Goal: Transaction & Acquisition: Purchase product/service

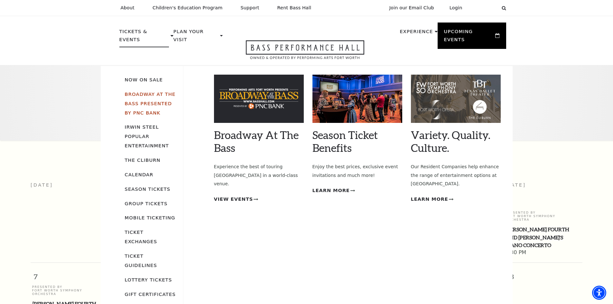
click at [143, 91] on link "Broadway At The Bass presented by PNC Bank" at bounding box center [150, 103] width 51 height 24
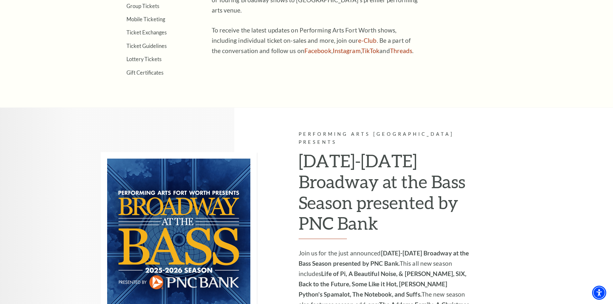
scroll to position [451, 0]
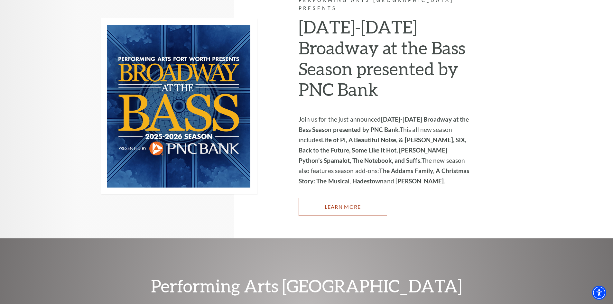
click at [351, 200] on link "Learn More" at bounding box center [343, 207] width 89 height 18
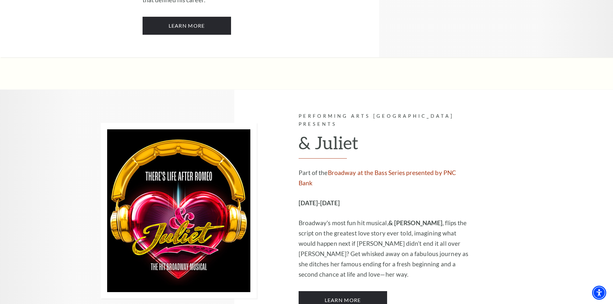
scroll to position [1803, 0]
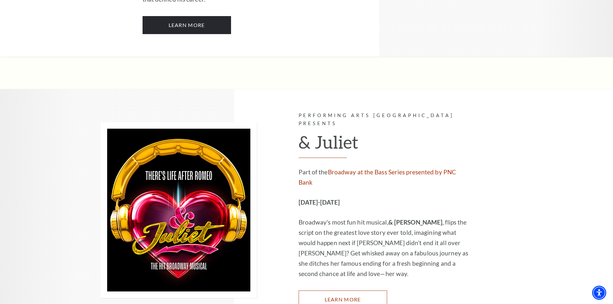
click at [343, 291] on link "Learn More" at bounding box center [343, 300] width 89 height 18
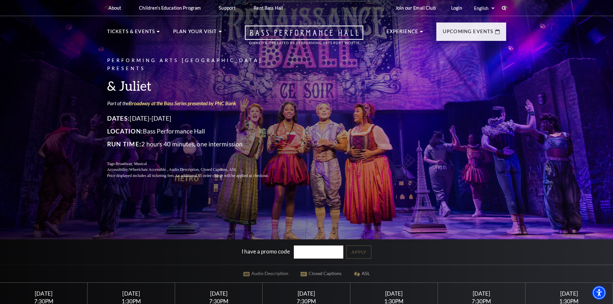
click at [156, 87] on h3 "& Juliet" at bounding box center [195, 86] width 177 height 16
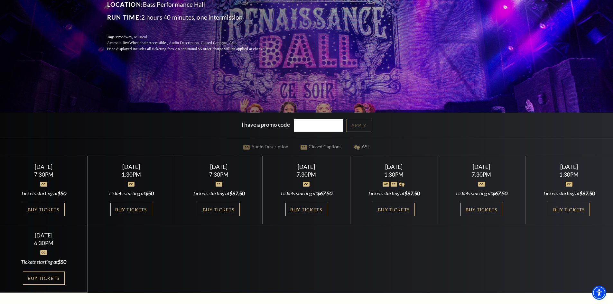
scroll to position [129, 0]
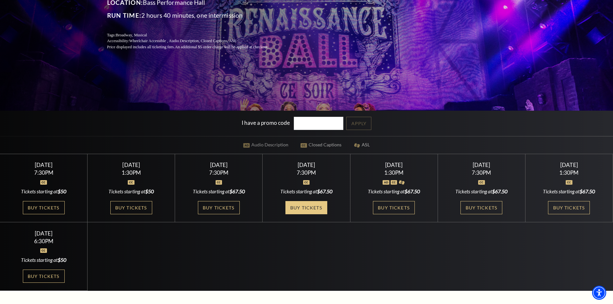
click at [317, 206] on link "Buy Tickets" at bounding box center [307, 207] width 42 height 13
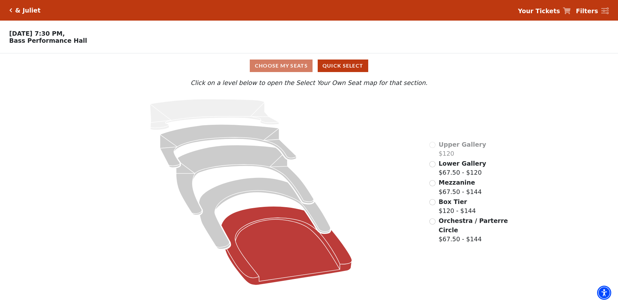
click at [282, 236] on icon at bounding box center [286, 245] width 131 height 79
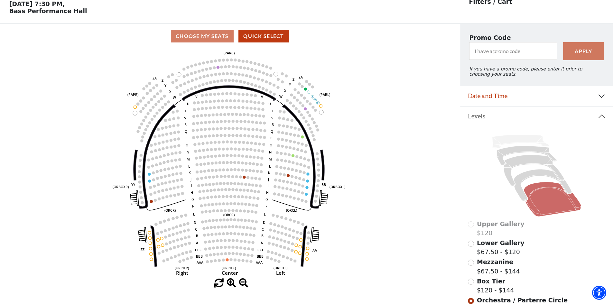
scroll to position [30, 0]
click at [533, 177] on icon at bounding box center [543, 185] width 58 height 32
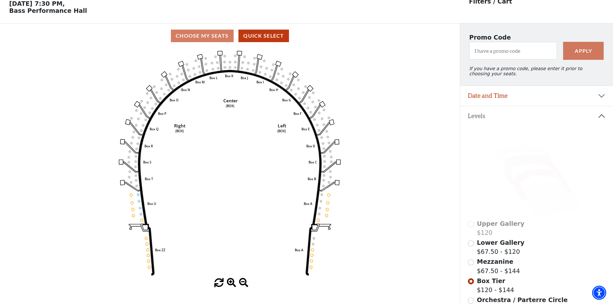
click at [525, 161] on icon at bounding box center [534, 170] width 61 height 31
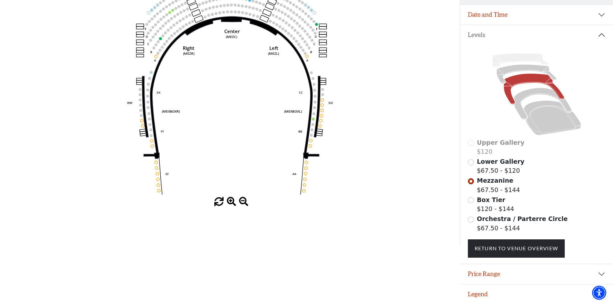
scroll to position [116, 0]
click at [467, 292] on button "Legend" at bounding box center [536, 295] width 153 height 20
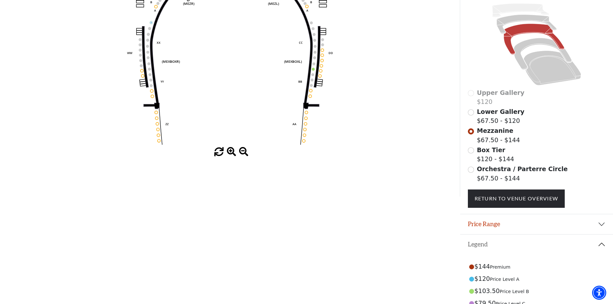
scroll to position [0, 0]
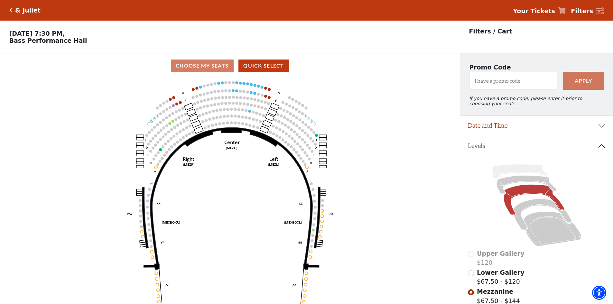
click at [9, 10] on icon "Click here to go back to filters" at bounding box center [10, 10] width 3 height 5
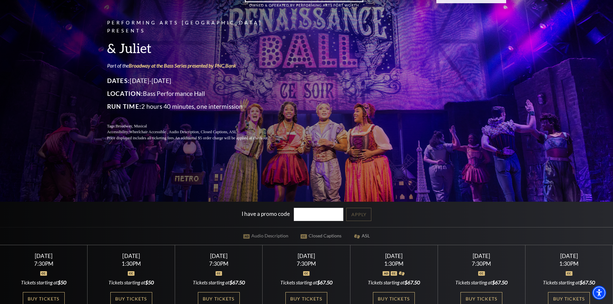
scroll to position [193, 0]
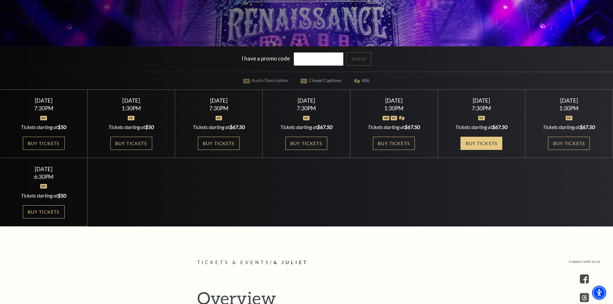
click at [484, 143] on link "Buy Tickets" at bounding box center [482, 143] width 42 height 13
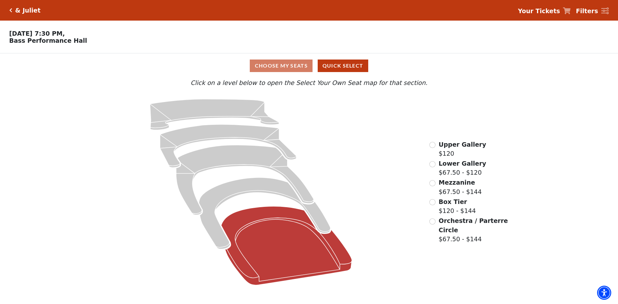
click at [269, 240] on icon at bounding box center [286, 245] width 131 height 79
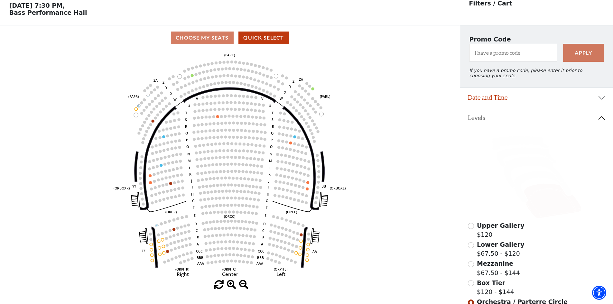
scroll to position [30, 0]
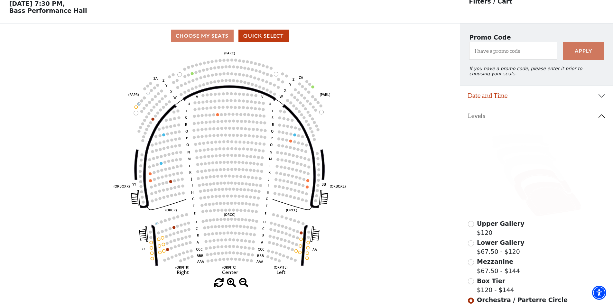
click at [539, 176] on icon at bounding box center [543, 185] width 58 height 32
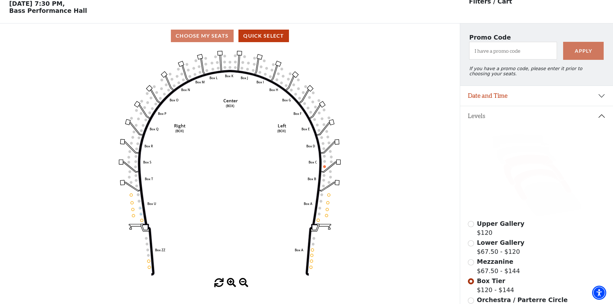
click at [531, 162] on icon at bounding box center [534, 170] width 61 height 31
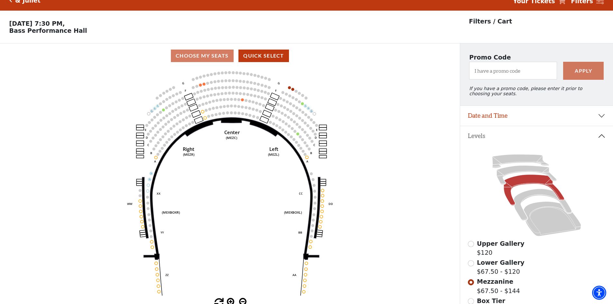
scroll to position [0, 0]
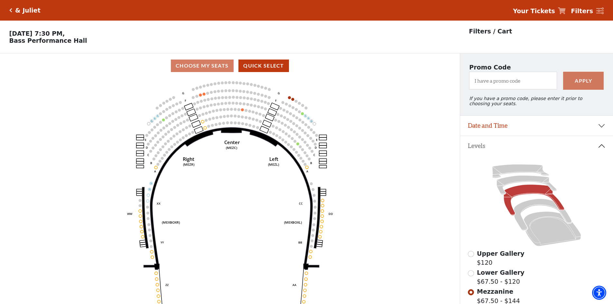
click at [11, 8] on icon "Click here to go back to filters" at bounding box center [10, 10] width 3 height 5
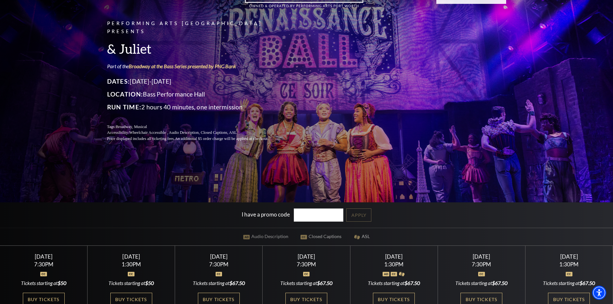
scroll to position [161, 0]
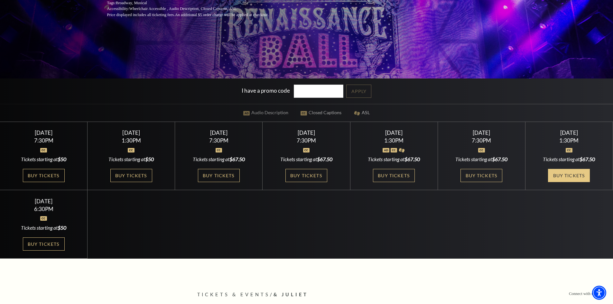
click at [566, 175] on link "Buy Tickets" at bounding box center [569, 175] width 42 height 13
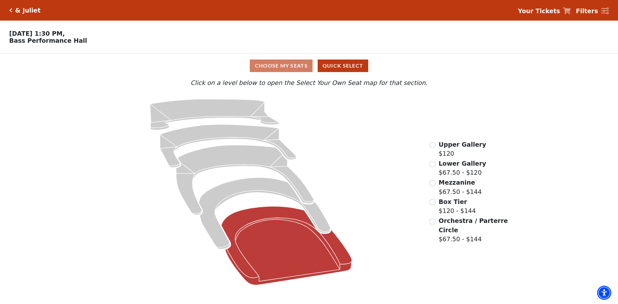
click at [276, 239] on icon at bounding box center [286, 245] width 131 height 79
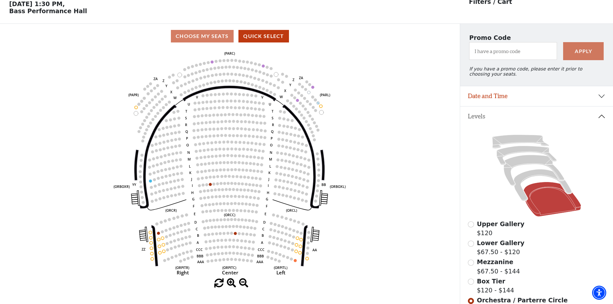
scroll to position [30, 0]
click at [541, 178] on icon at bounding box center [543, 185] width 58 height 32
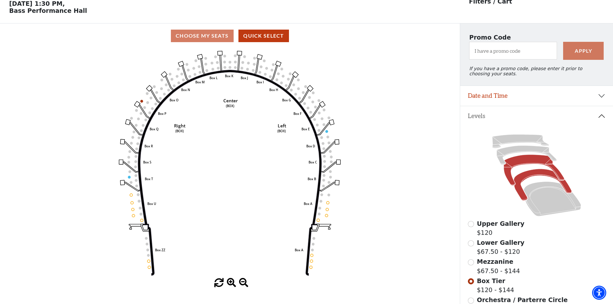
click at [529, 163] on icon at bounding box center [534, 170] width 61 height 31
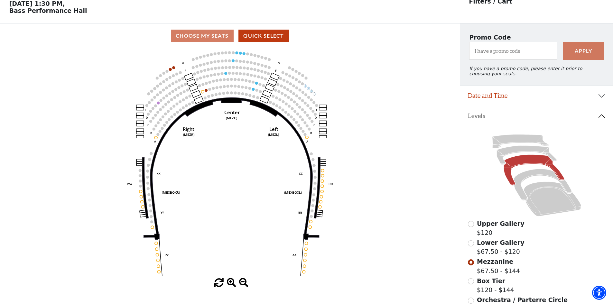
click at [412, 155] on icon "Center (MEZC) Right (MEZR) Left (MEZL) (MEXBOXR) (MEXBOXL) XX WW CC DD YY BB ZZ…" at bounding box center [230, 163] width 414 height 230
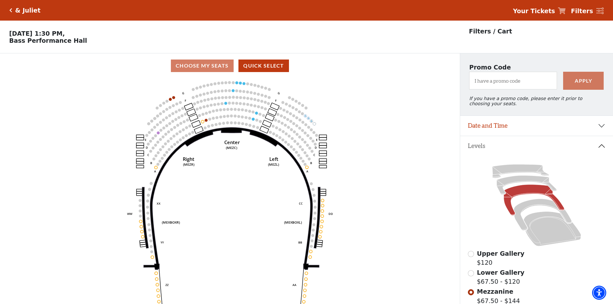
click at [10, 10] on icon "Click here to go back to filters" at bounding box center [10, 10] width 3 height 5
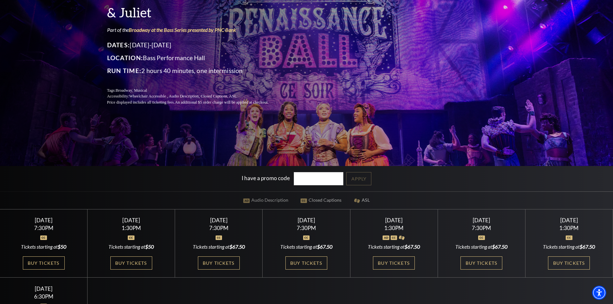
scroll to position [161, 0]
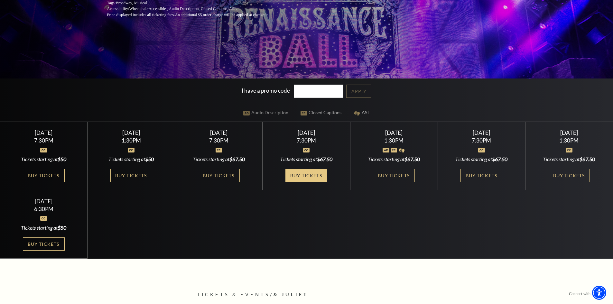
click at [306, 173] on link "Buy Tickets" at bounding box center [307, 175] width 42 height 13
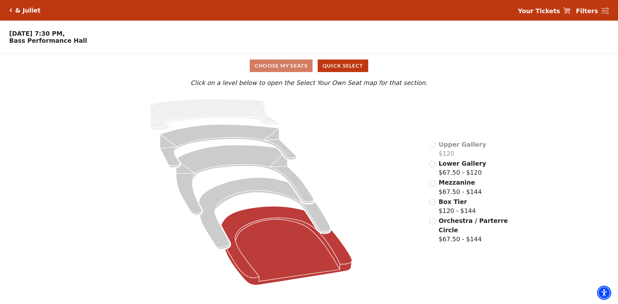
click at [273, 247] on icon at bounding box center [286, 245] width 131 height 79
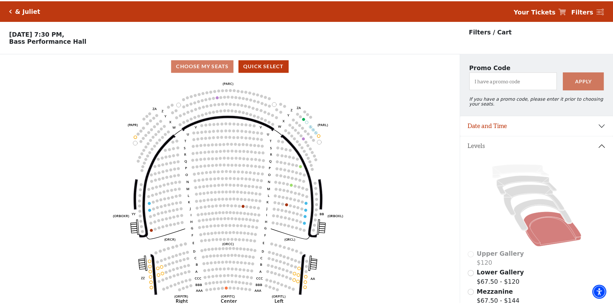
scroll to position [30, 0]
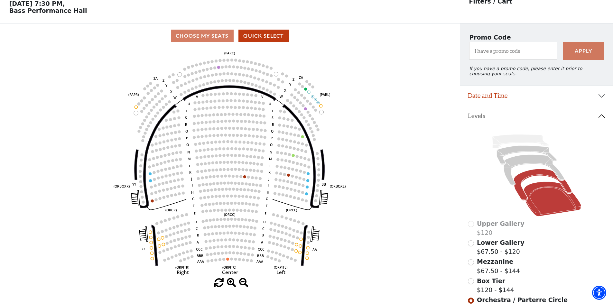
click at [540, 177] on icon at bounding box center [543, 185] width 58 height 32
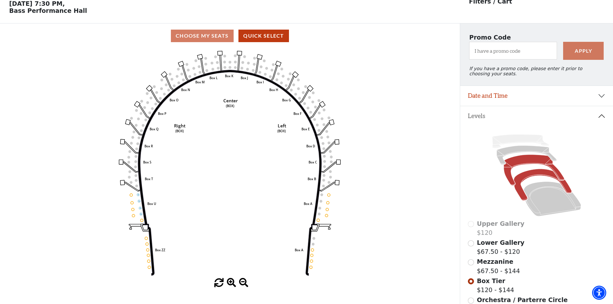
click at [530, 167] on icon at bounding box center [534, 170] width 61 height 31
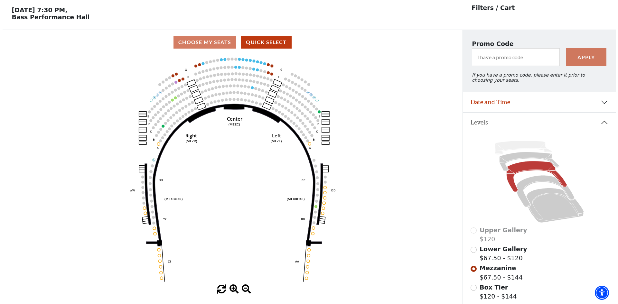
scroll to position [0, 0]
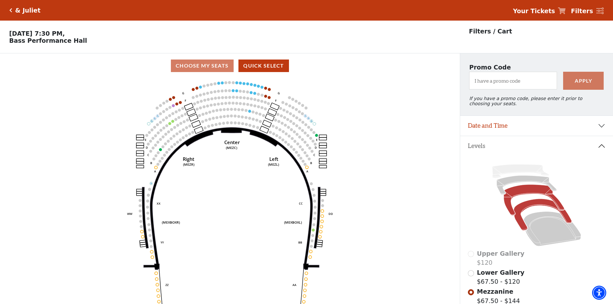
click at [532, 207] on icon at bounding box center [543, 215] width 58 height 32
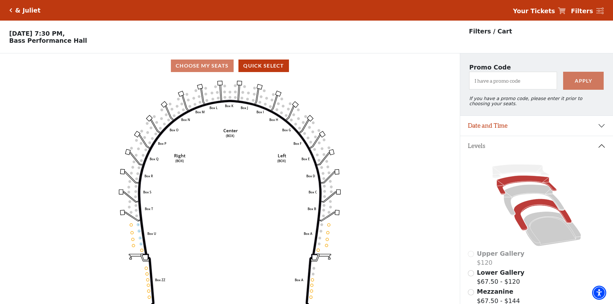
click at [518, 183] on icon at bounding box center [527, 185] width 60 height 19
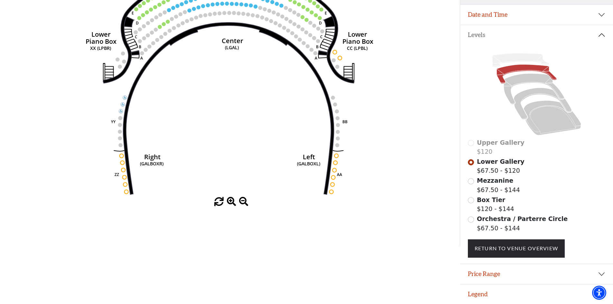
scroll to position [116, 0]
click at [470, 180] on input "Mezzanine$67.50 - $144\a" at bounding box center [471, 181] width 6 height 6
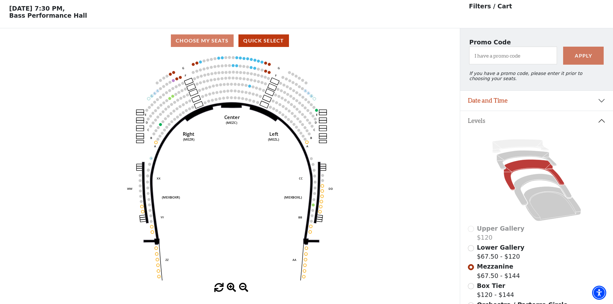
scroll to position [30, 0]
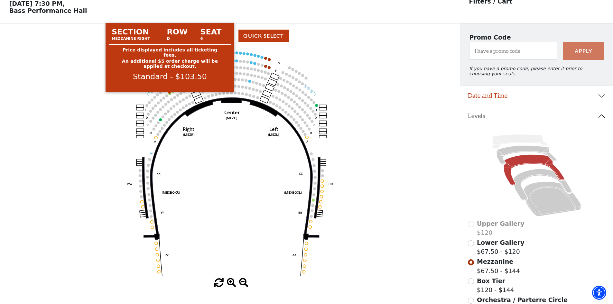
click at [170, 95] on circle at bounding box center [170, 93] width 3 height 3
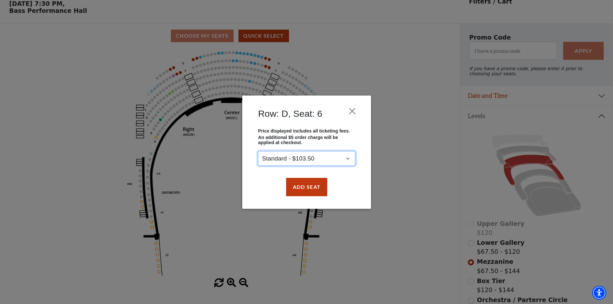
click at [348, 157] on select "Standard - $103.50" at bounding box center [306, 158] width 97 height 14
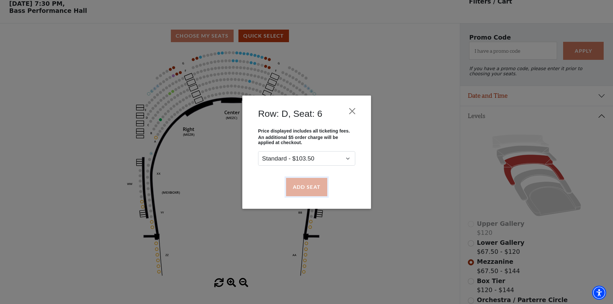
click at [313, 185] on button "Add Seat" at bounding box center [306, 187] width 41 height 18
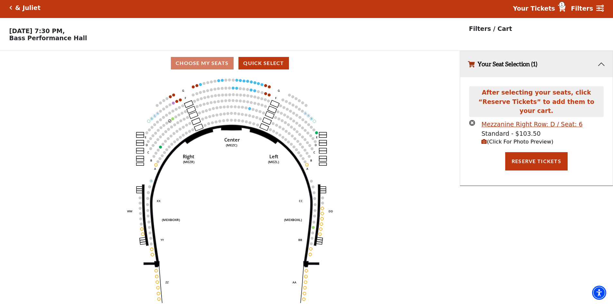
scroll to position [0, 0]
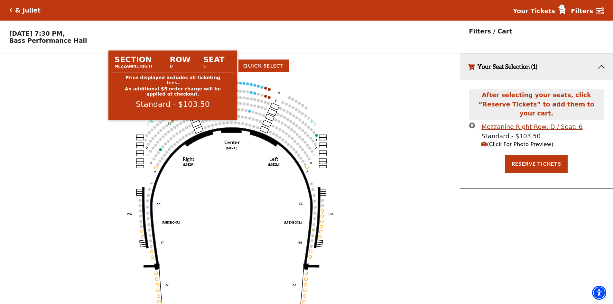
click at [174, 123] on circle at bounding box center [173, 121] width 3 height 3
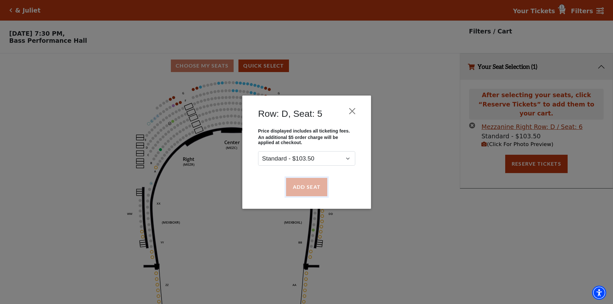
click at [311, 183] on button "Add Seat" at bounding box center [306, 187] width 41 height 18
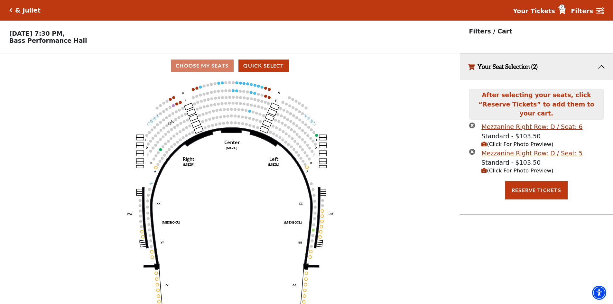
scroll to position [16, 0]
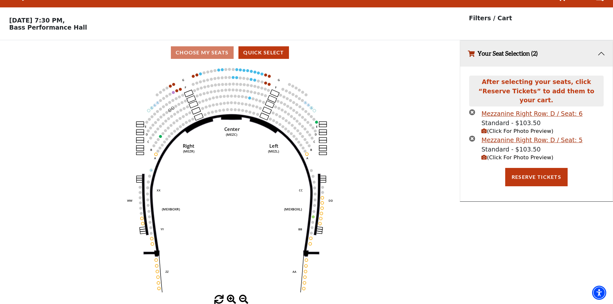
click at [496, 128] on span "(Click For Photo Preview)" at bounding box center [518, 131] width 72 height 6
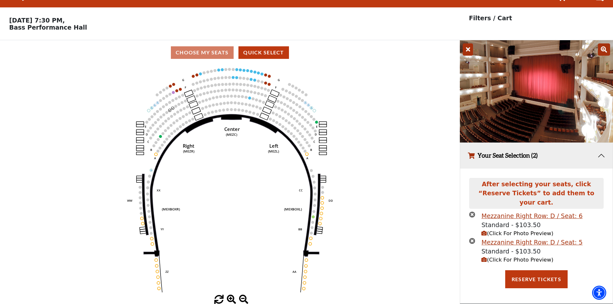
click at [470, 48] on icon at bounding box center [468, 49] width 10 height 12
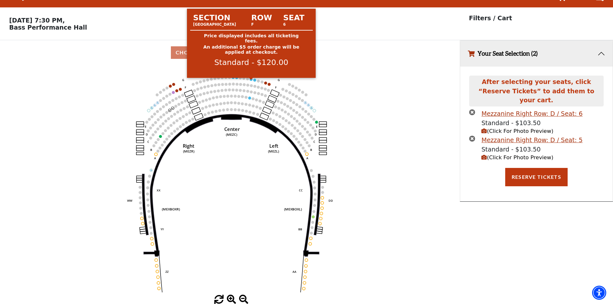
click at [251, 80] on circle at bounding box center [251, 79] width 3 height 3
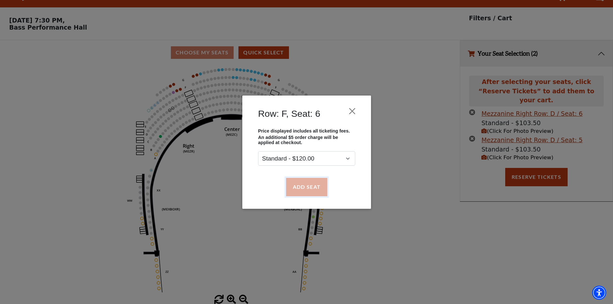
click at [316, 187] on button "Add Seat" at bounding box center [306, 187] width 41 height 18
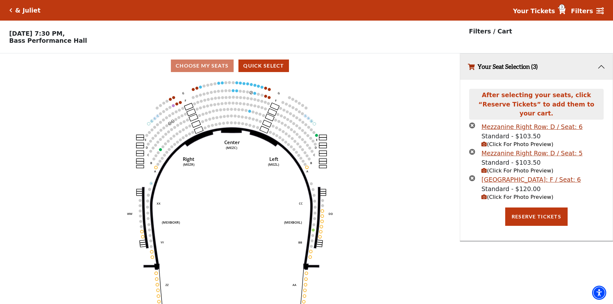
click at [494, 194] on span "(Click For Photo Preview)" at bounding box center [518, 197] width 72 height 6
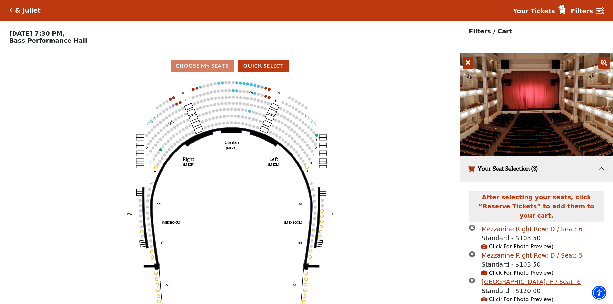
scroll to position [33, 0]
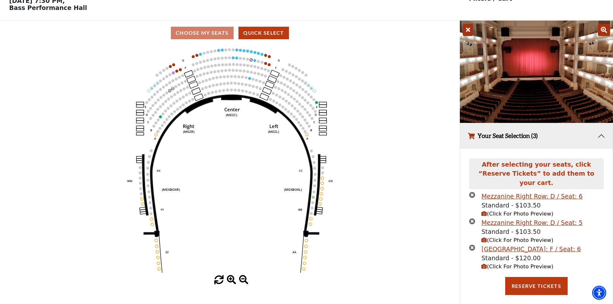
click at [472, 245] on icon "times-circle" at bounding box center [472, 248] width 6 height 6
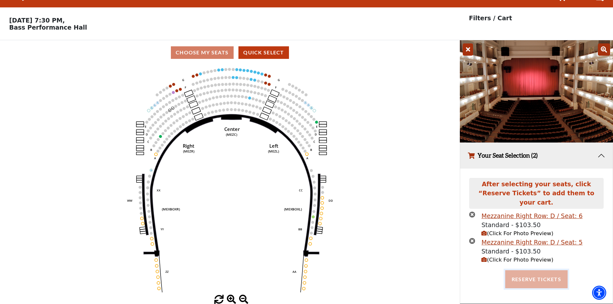
click at [553, 271] on button "Reserve Tickets" at bounding box center [536, 279] width 62 height 18
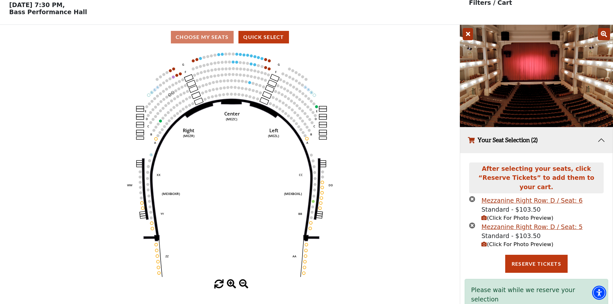
scroll to position [35, 0]
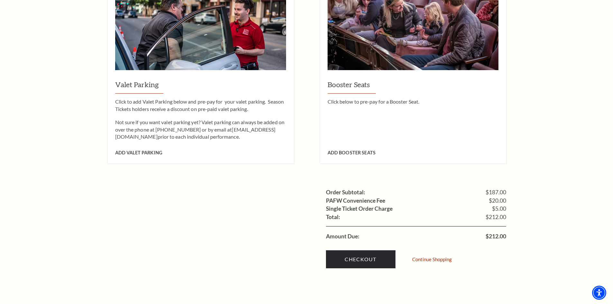
scroll to position [515, 0]
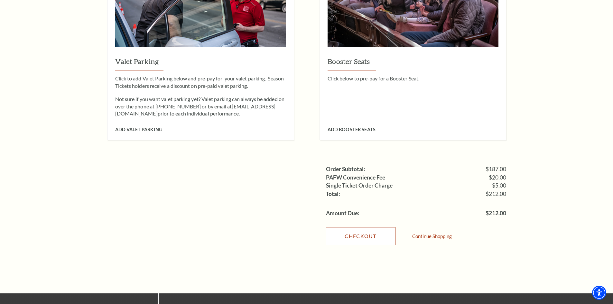
click at [364, 227] on link "Checkout" at bounding box center [361, 236] width 70 height 18
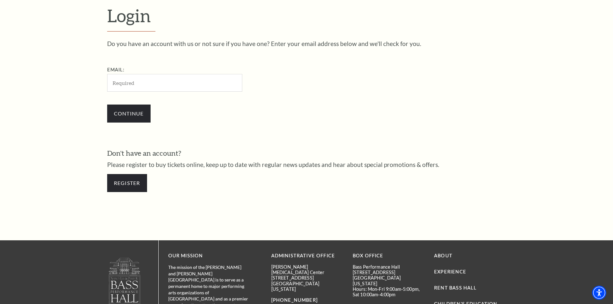
scroll to position [215, 0]
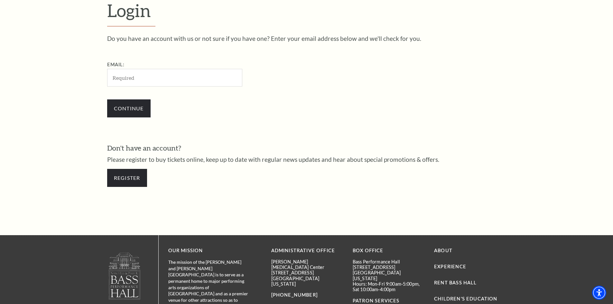
click at [146, 76] on input "Email:" at bounding box center [174, 78] width 135 height 18
type input "[EMAIL_ADDRESS][DOMAIN_NAME]"
click at [137, 103] on input "Continue" at bounding box center [128, 108] width 43 height 18
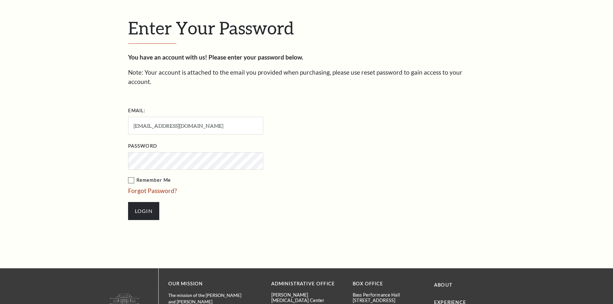
scroll to position [221, 0]
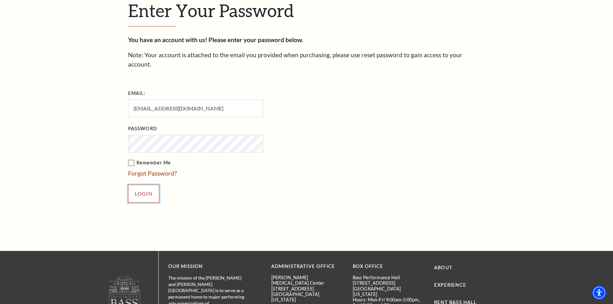
click at [143, 186] on input "Login" at bounding box center [143, 194] width 31 height 18
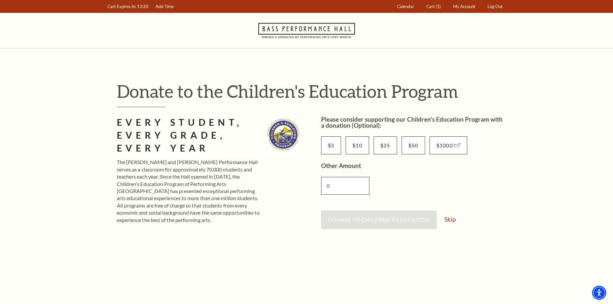
click at [343, 186] on input "0" at bounding box center [345, 186] width 48 height 18
click at [452, 221] on link "Skip" at bounding box center [450, 219] width 11 height 6
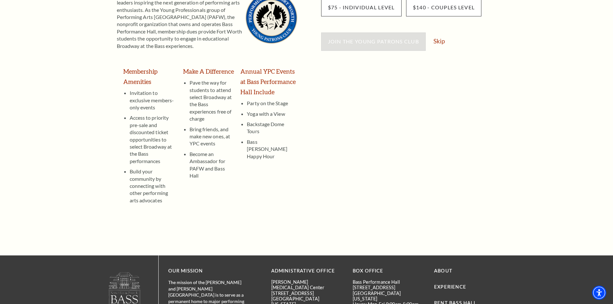
scroll to position [129, 0]
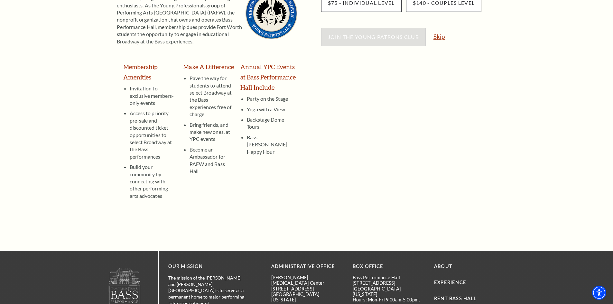
click at [442, 37] on link "Skip" at bounding box center [439, 36] width 11 height 6
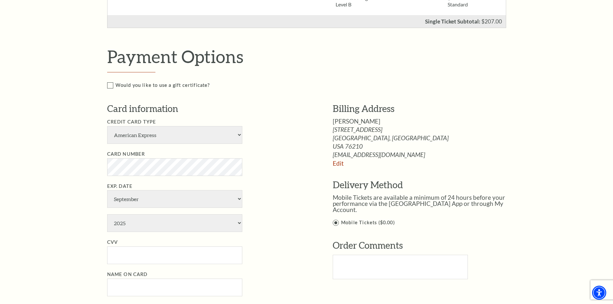
scroll to position [258, 0]
click at [240, 133] on select "American Express Visa Master Card Discover" at bounding box center [174, 135] width 135 height 18
select select "24"
click at [107, 126] on select "American Express Visa Master Card Discover" at bounding box center [174, 135] width 135 height 18
click at [161, 201] on select "January February March April May June July August September October November De…" at bounding box center [174, 199] width 135 height 18
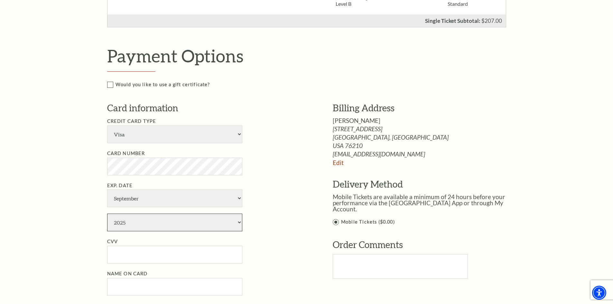
click at [136, 227] on select "2025 2026 2027 2028 2029 2030 2031 2032 2033 2034" at bounding box center [174, 223] width 135 height 18
select select "2029"
click at [107, 214] on select "2025 2026 2027 2028 2029 2030 2031 2032 2033 2034" at bounding box center [174, 223] width 135 height 18
click at [120, 253] on input "CVV" at bounding box center [174, 255] width 135 height 18
type input "672"
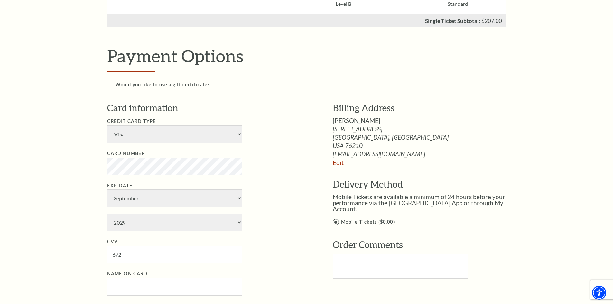
click at [79, 235] on div "Notice × Tickets cannot be removed during a Ticket Exchange. Choose Start Over …" at bounding box center [306, 156] width 613 height 731
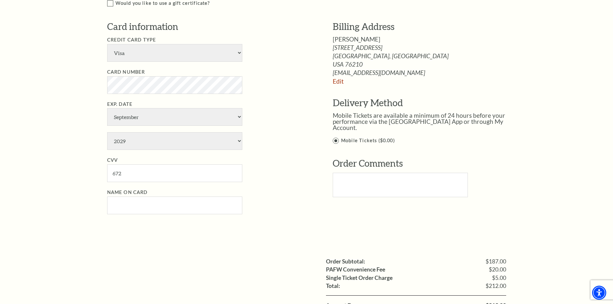
scroll to position [354, 0]
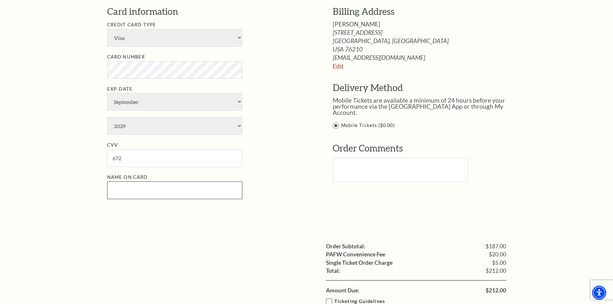
click at [123, 190] on input "Name on Card" at bounding box center [174, 191] width 135 height 18
type input "Dwayne K Zinn"
click at [239, 221] on div "Payment Options Would you like to use a gift certificate? Gift Certificate Numb…" at bounding box center [313, 90] width 413 height 282
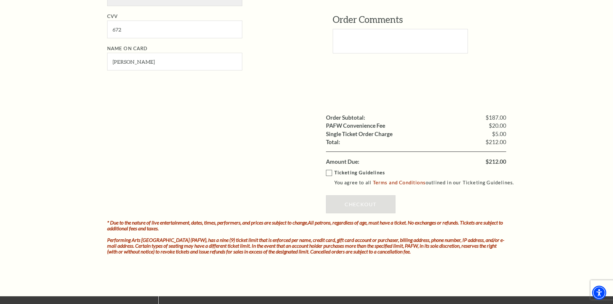
scroll to position [547, 0]
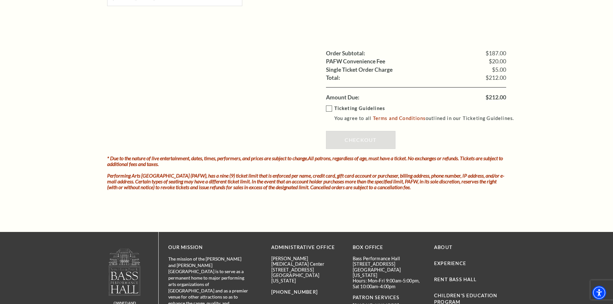
click at [332, 109] on label "Ticketing Guidelines You agree to all Terms and Conditions outlined in our Tick…" at bounding box center [423, 114] width 194 height 18
click at [0, 0] on input "Ticketing Guidelines You agree to all Terms and Conditions outlined in our Tick…" at bounding box center [0, 0] width 0 height 0
drag, startPoint x: 351, startPoint y: 140, endPoint x: 336, endPoint y: 135, distance: 15.9
click at [351, 140] on link "Checkout" at bounding box center [361, 140] width 70 height 18
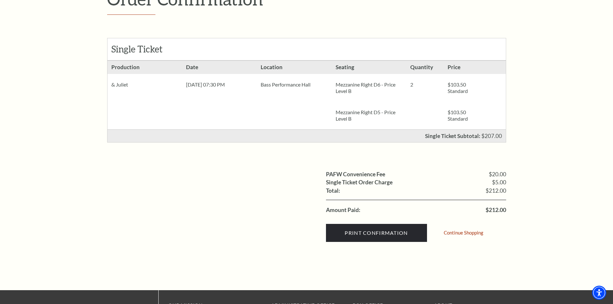
scroll to position [129, 0]
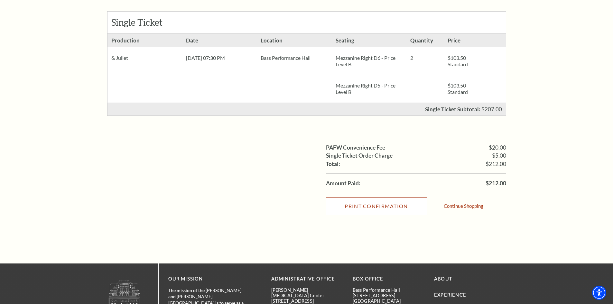
click at [391, 207] on input "Print Confirmation" at bounding box center [376, 206] width 101 height 18
click at [353, 207] on input "Print Confirmation" at bounding box center [376, 206] width 101 height 18
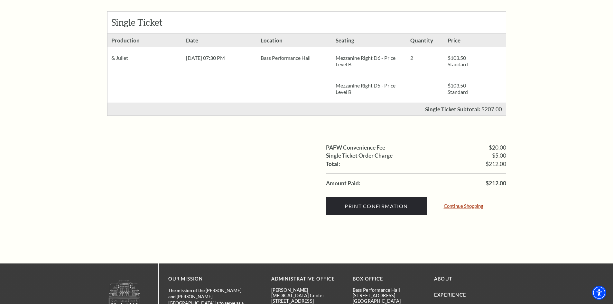
click at [477, 207] on link "Continue Shopping" at bounding box center [464, 206] width 40 height 5
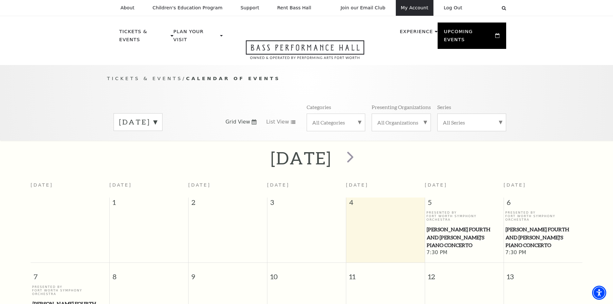
click at [415, 7] on link "My Account" at bounding box center [415, 8] width 38 height 16
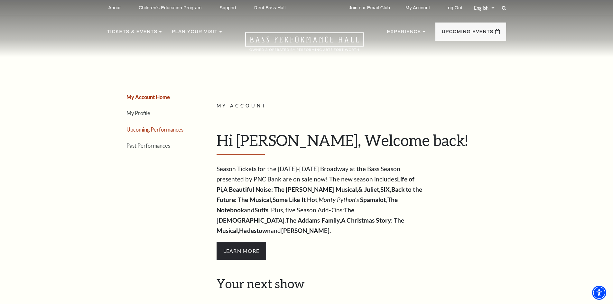
click at [163, 130] on link "Upcoming Performances" at bounding box center [155, 130] width 57 height 6
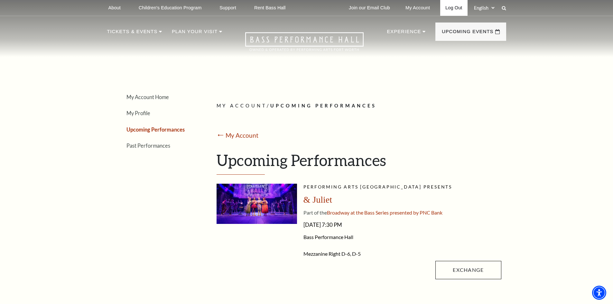
click at [450, 6] on link "Log Out" at bounding box center [453, 8] width 27 height 16
